Goal: Task Accomplishment & Management: Use online tool/utility

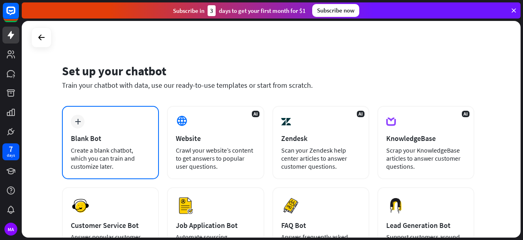
click at [108, 115] on div "plus Blank Bot Create a blank chatbot, which you can train and customize later." at bounding box center [110, 142] width 97 height 73
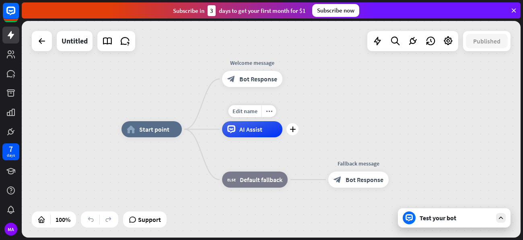
click at [248, 136] on div "AI Assist" at bounding box center [252, 129] width 60 height 16
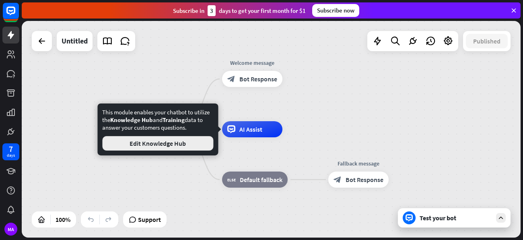
click at [178, 150] on button "Edit Knowledge Hub" at bounding box center [157, 143] width 111 height 14
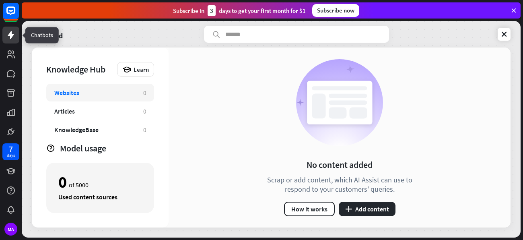
click at [15, 35] on icon at bounding box center [11, 35] width 10 height 10
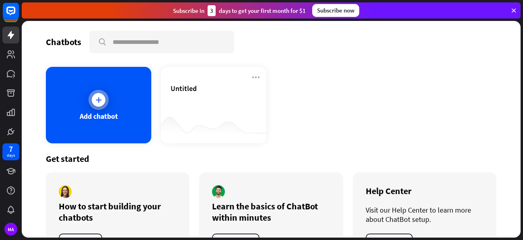
click at [126, 125] on div "Add chatbot" at bounding box center [98, 105] width 105 height 76
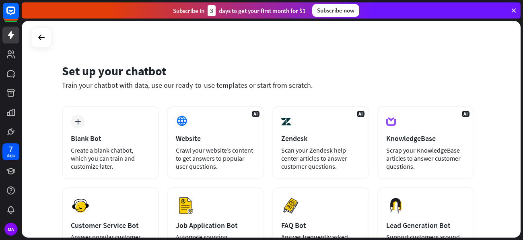
click at [126, 125] on div "plus Blank Bot Create a blank chatbot, which you can train and customize later." at bounding box center [110, 142] width 97 height 73
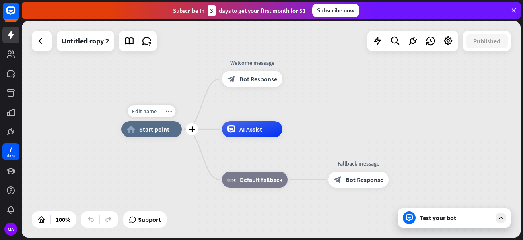
click at [144, 130] on span "Start point" at bounding box center [154, 129] width 30 height 8
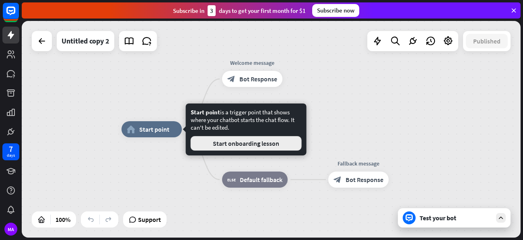
click at [231, 137] on button "Start onboarding lesson" at bounding box center [246, 143] width 111 height 14
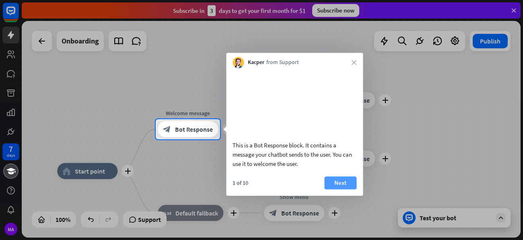
click at [344, 189] on button "Next" at bounding box center [340, 182] width 32 height 13
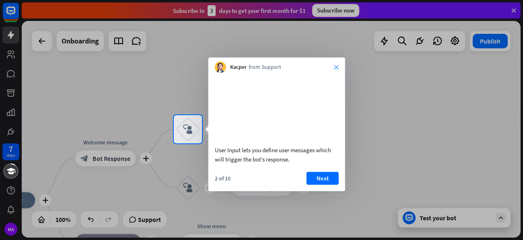
click at [334, 65] on icon "close" at bounding box center [336, 67] width 5 height 5
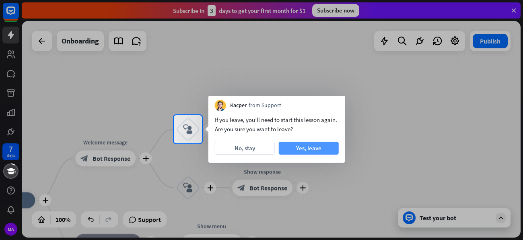
click at [297, 150] on button "Yes, leave" at bounding box center [309, 148] width 60 height 13
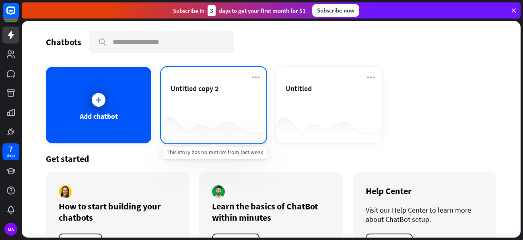
click at [190, 119] on div at bounding box center [213, 127] width 105 height 31
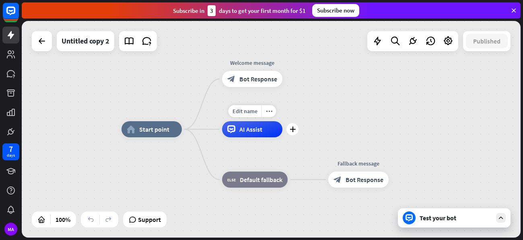
click at [231, 132] on icon at bounding box center [231, 129] width 8 height 8
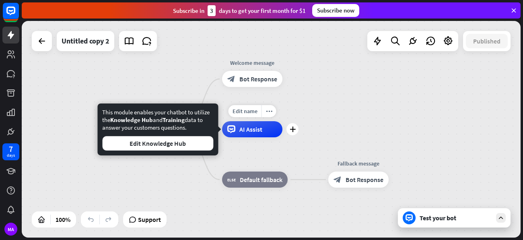
click at [247, 132] on span "AI Assist" at bounding box center [250, 129] width 23 height 8
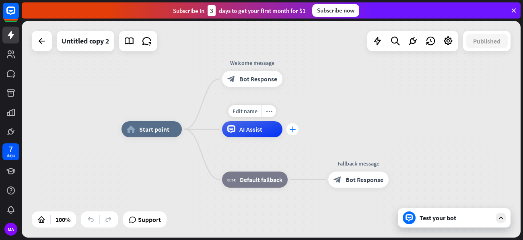
click at [293, 130] on icon "plus" at bounding box center [293, 129] width 6 height 6
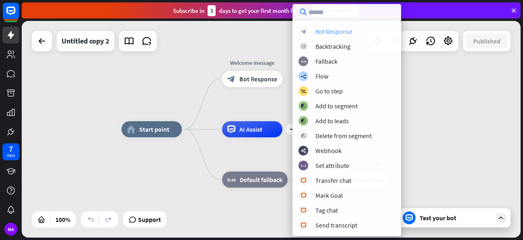
click at [340, 29] on div "Bot Response" at bounding box center [334, 31] width 37 height 8
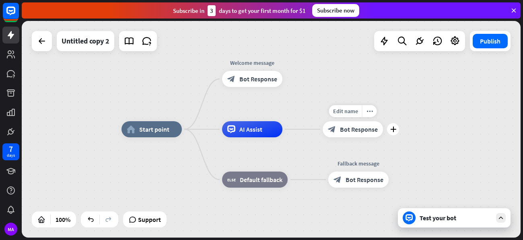
click at [333, 132] on icon "block_bot_response" at bounding box center [332, 129] width 8 height 8
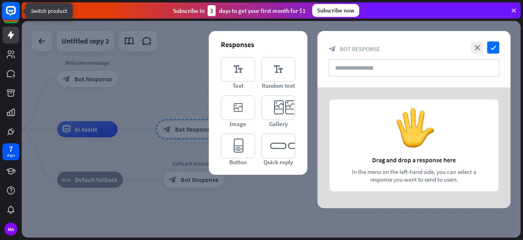
click at [18, 19] on rect at bounding box center [10, 13] width 17 height 17
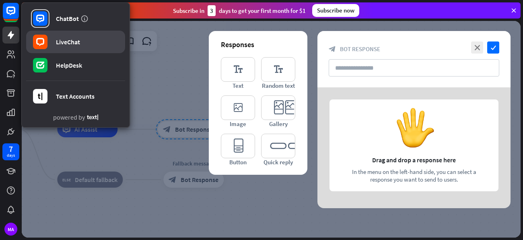
click at [69, 43] on div "LiveChat" at bounding box center [68, 42] width 24 height 8
